Goal: Transaction & Acquisition: Download file/media

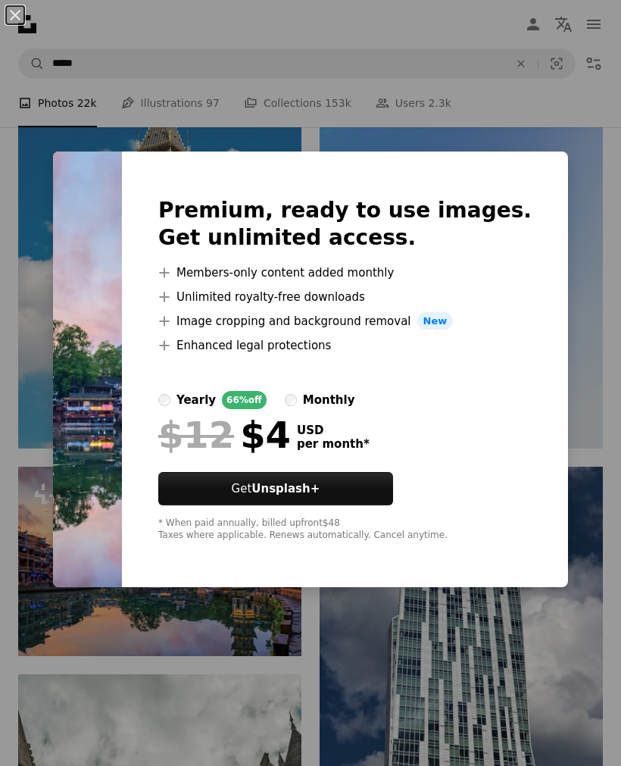
click at [400, 620] on div "An X shape Premium, ready to use images. Get unlimited access. A plus sign Memb…" at bounding box center [310, 383] width 621 height 766
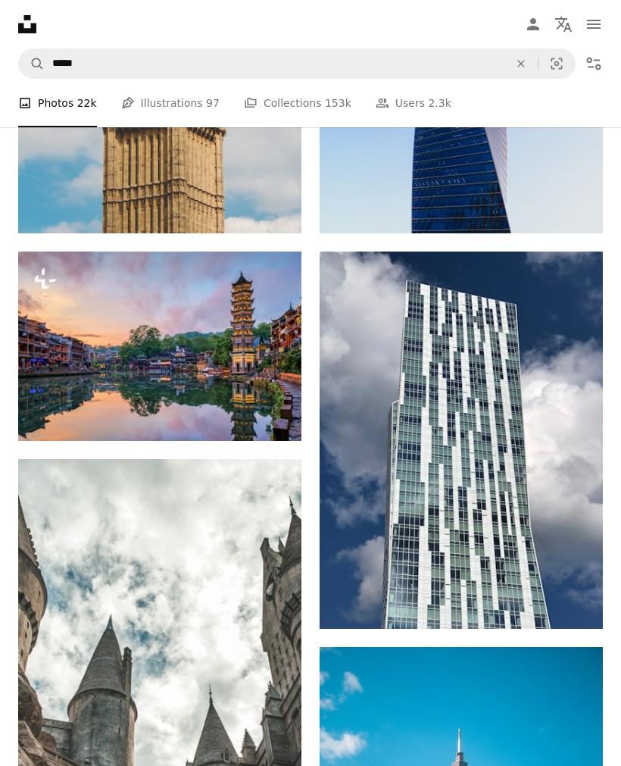
scroll to position [1615, 0]
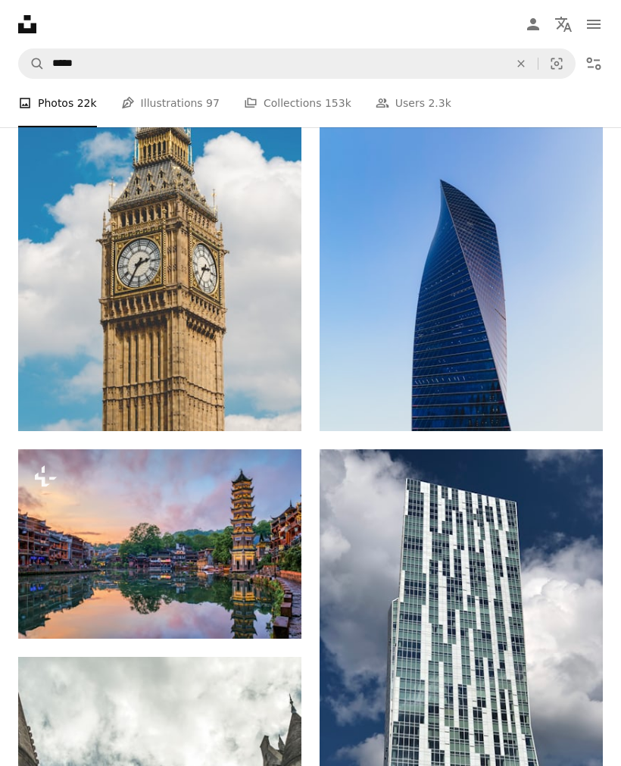
click at [573, 408] on icon "Download" at bounding box center [573, 403] width 10 height 11
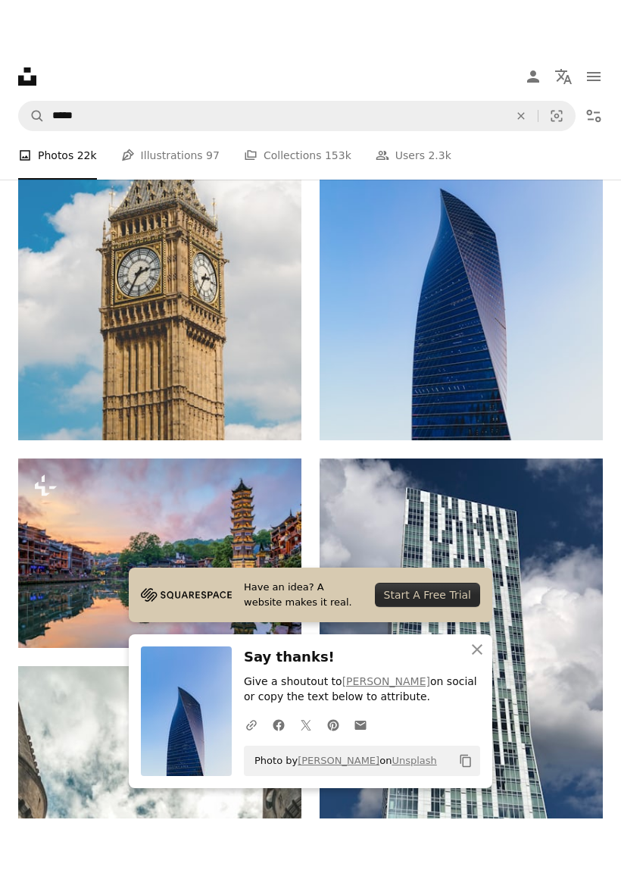
scroll to position [1628, 0]
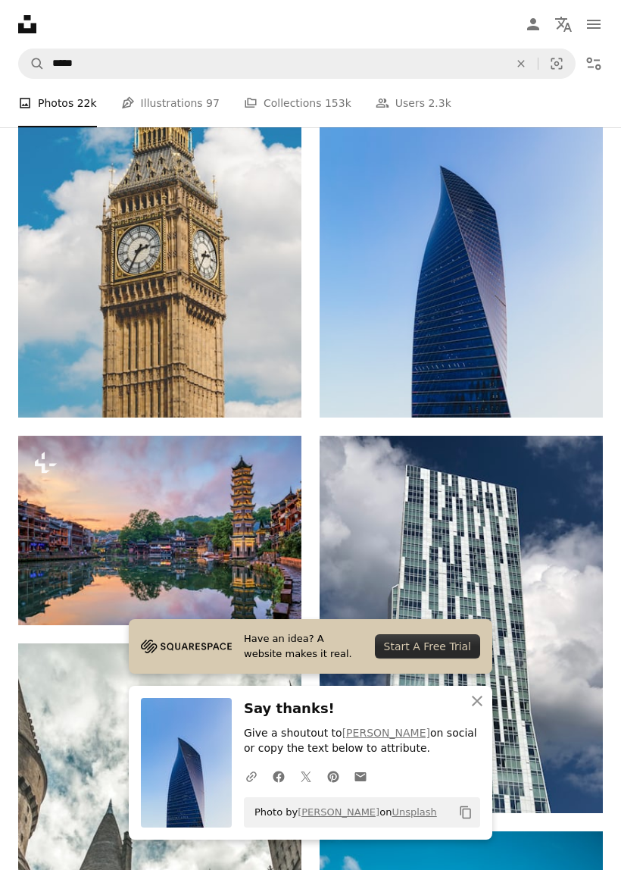
click at [468, 695] on button "An X shape Close" at bounding box center [477, 701] width 30 height 30
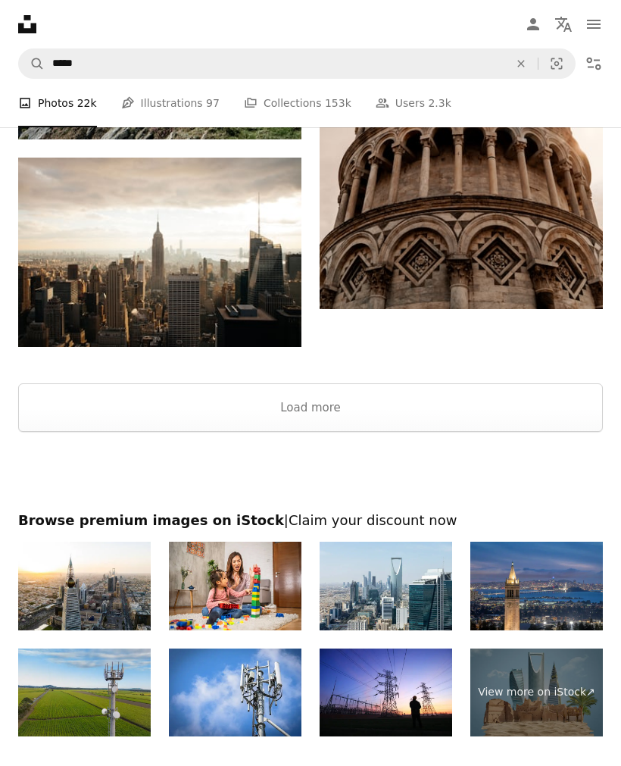
scroll to position [3874, 0]
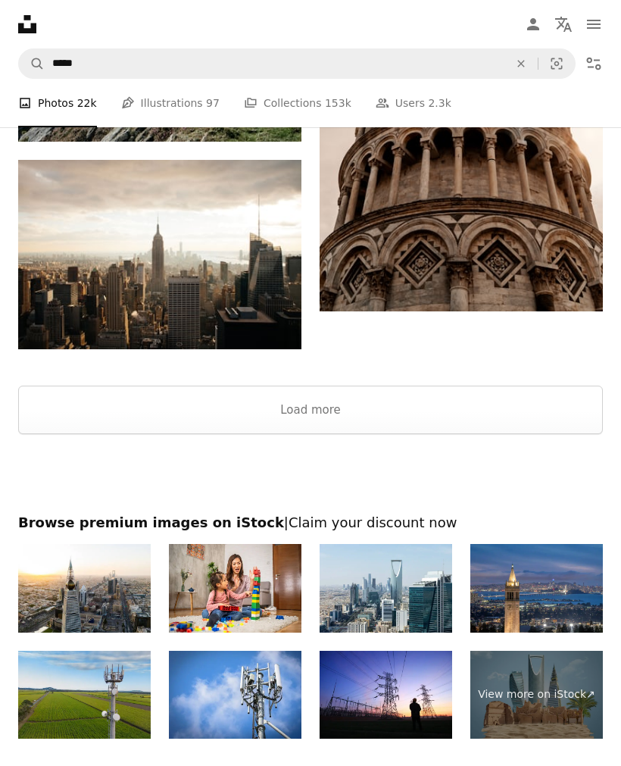
click at [525, 399] on button "Load more" at bounding box center [310, 410] width 585 height 48
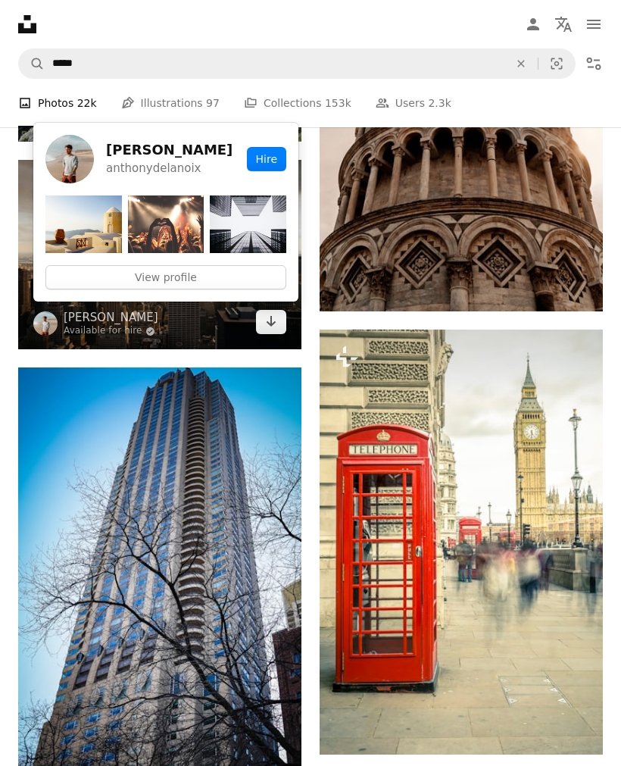
click at [261, 332] on img at bounding box center [159, 254] width 283 height 189
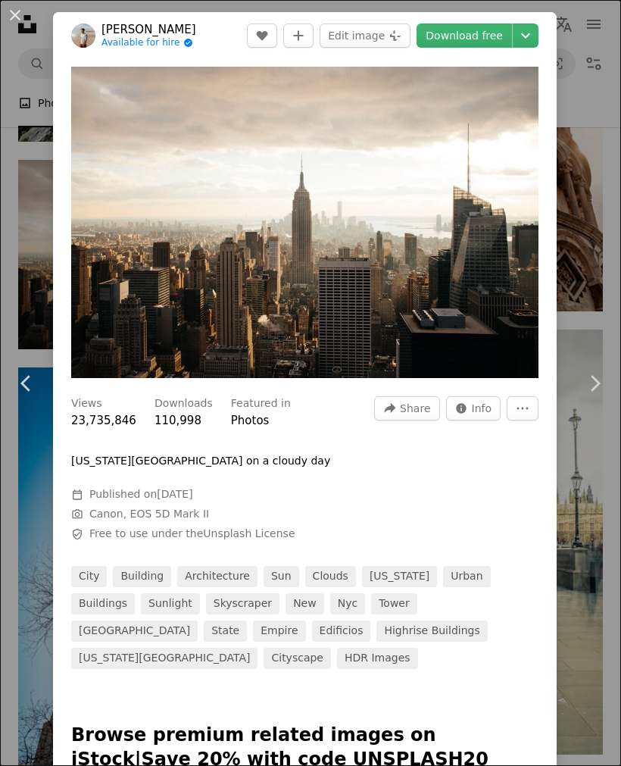
click at [495, 38] on link "Download free" at bounding box center [464, 35] width 95 height 24
